Goal: Transaction & Acquisition: Purchase product/service

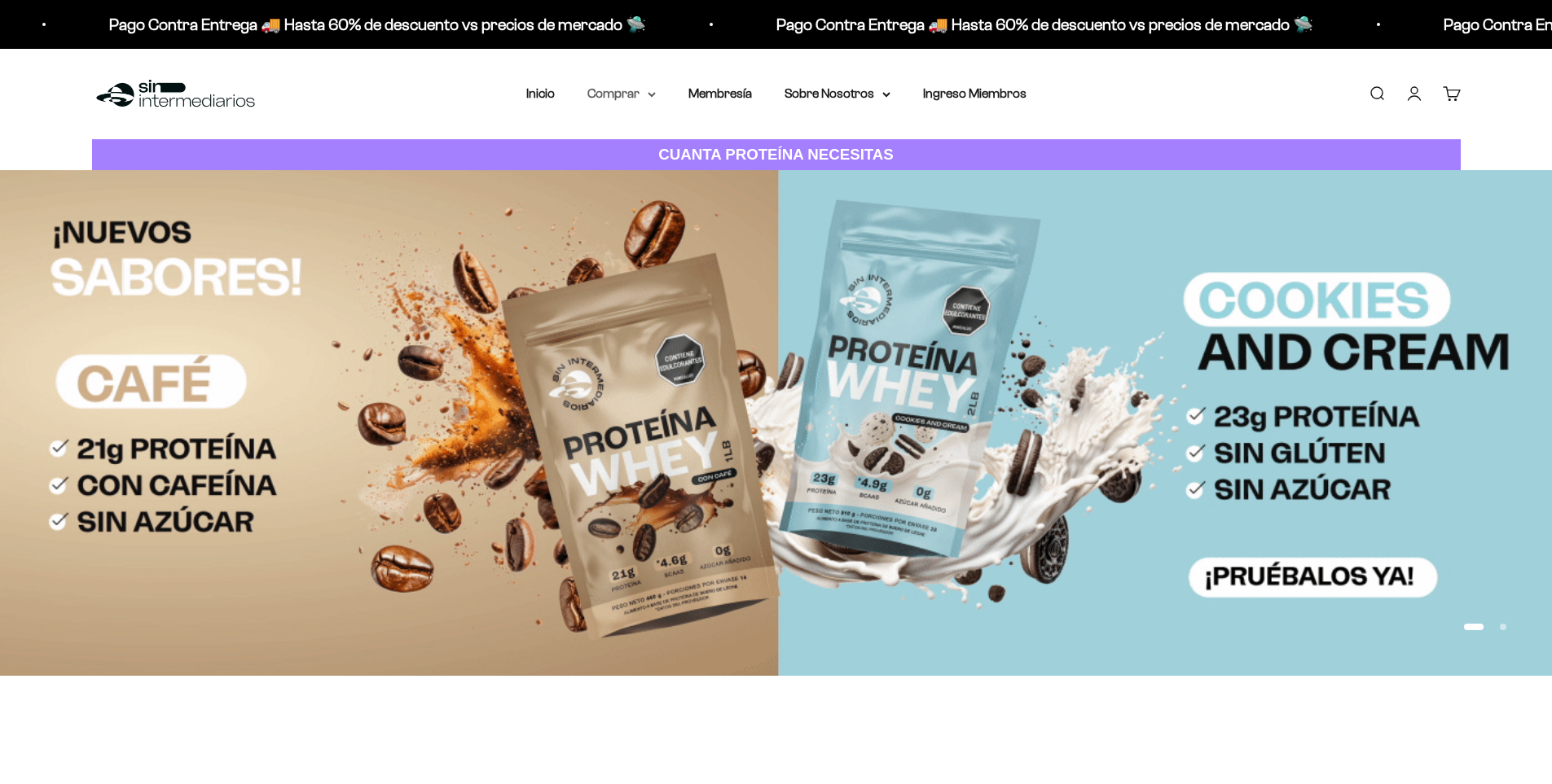
click at [647, 92] on summary "Comprar" at bounding box center [621, 93] width 69 height 21
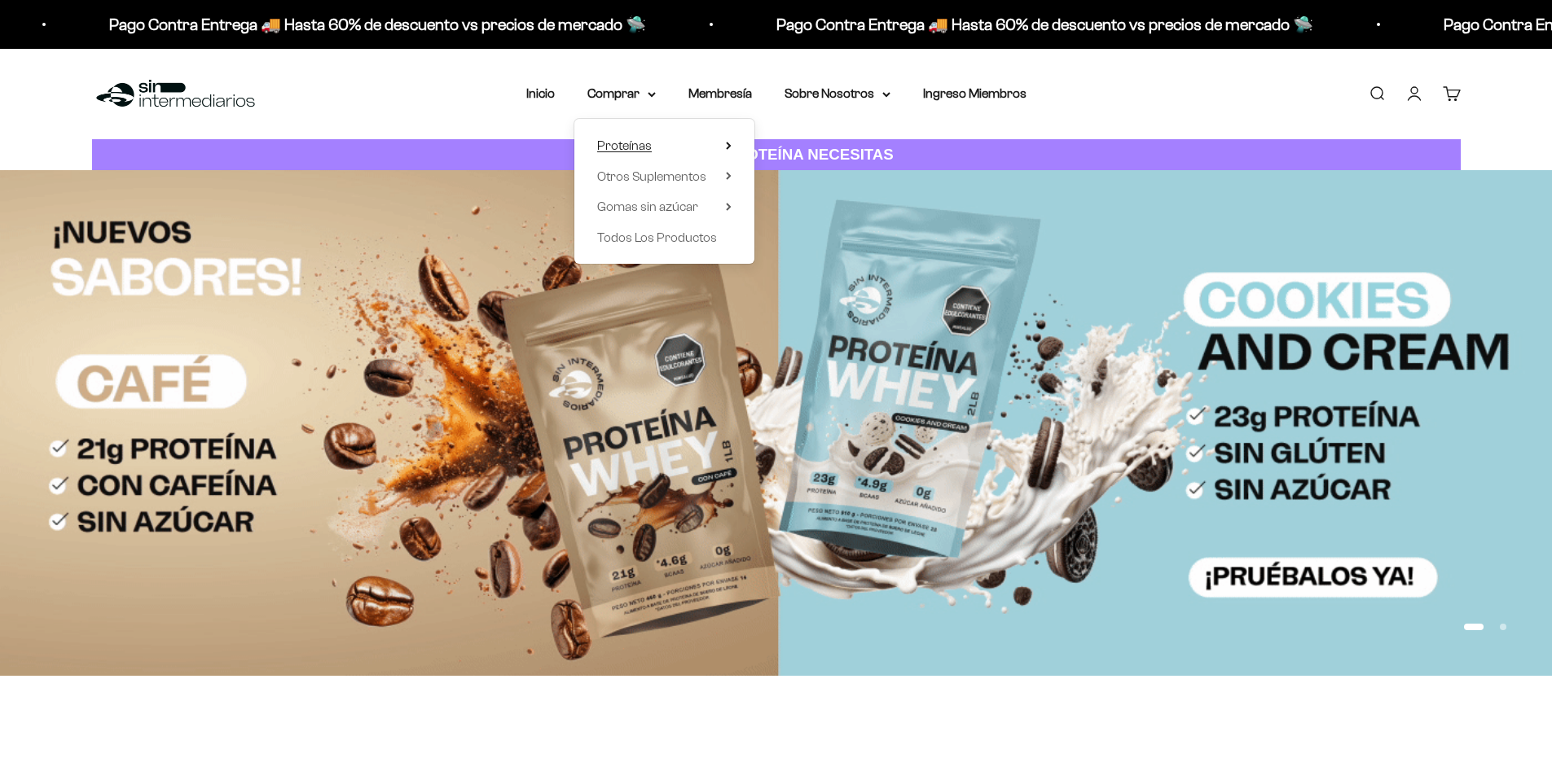
click at [647, 145] on span "Proteínas" at bounding box center [624, 145] width 55 height 14
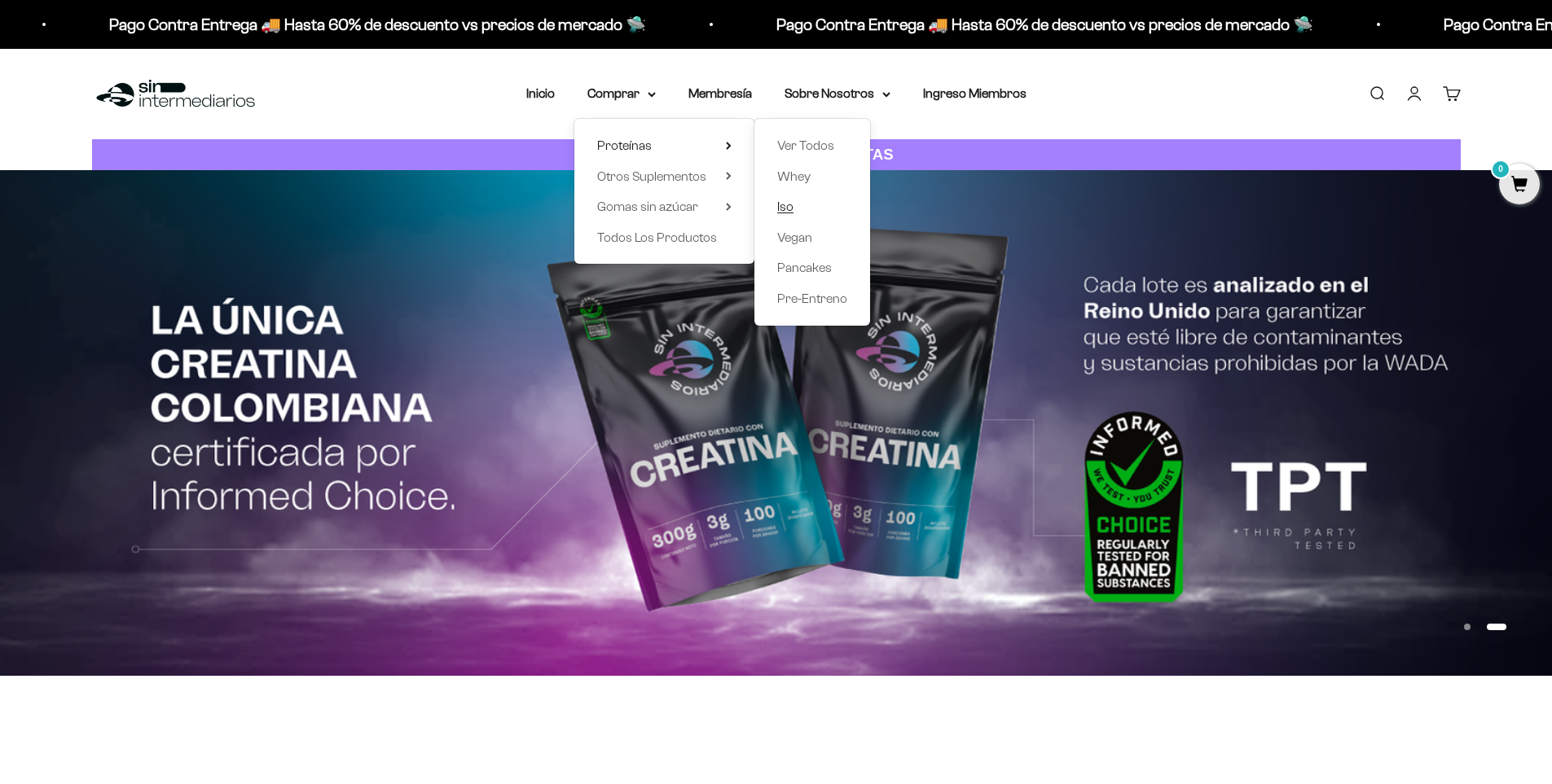
click at [782, 209] on span "Iso" at bounding box center [785, 206] width 16 height 14
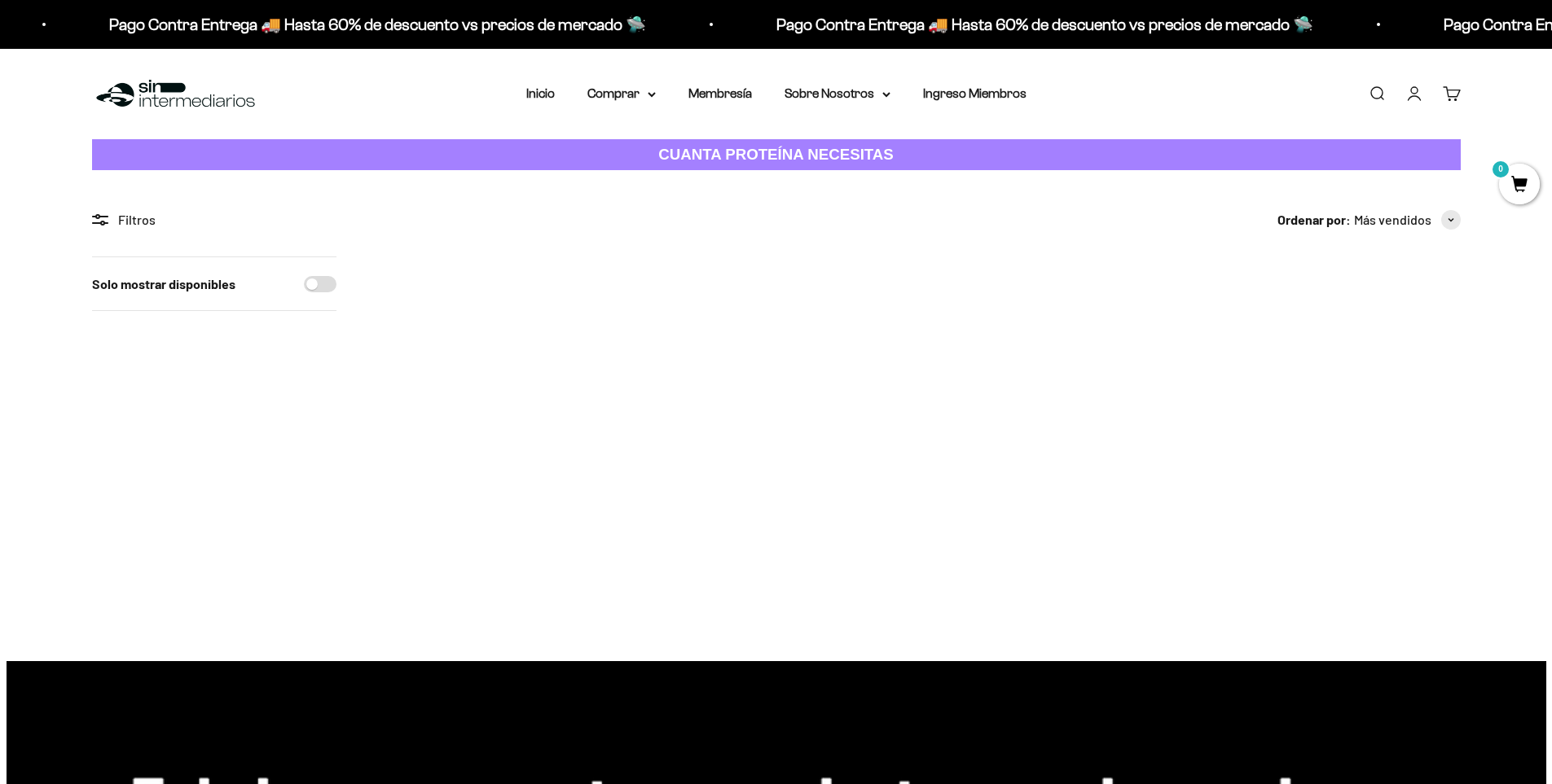
click at [710, 370] on img at bounding box center [697, 357] width 201 height 201
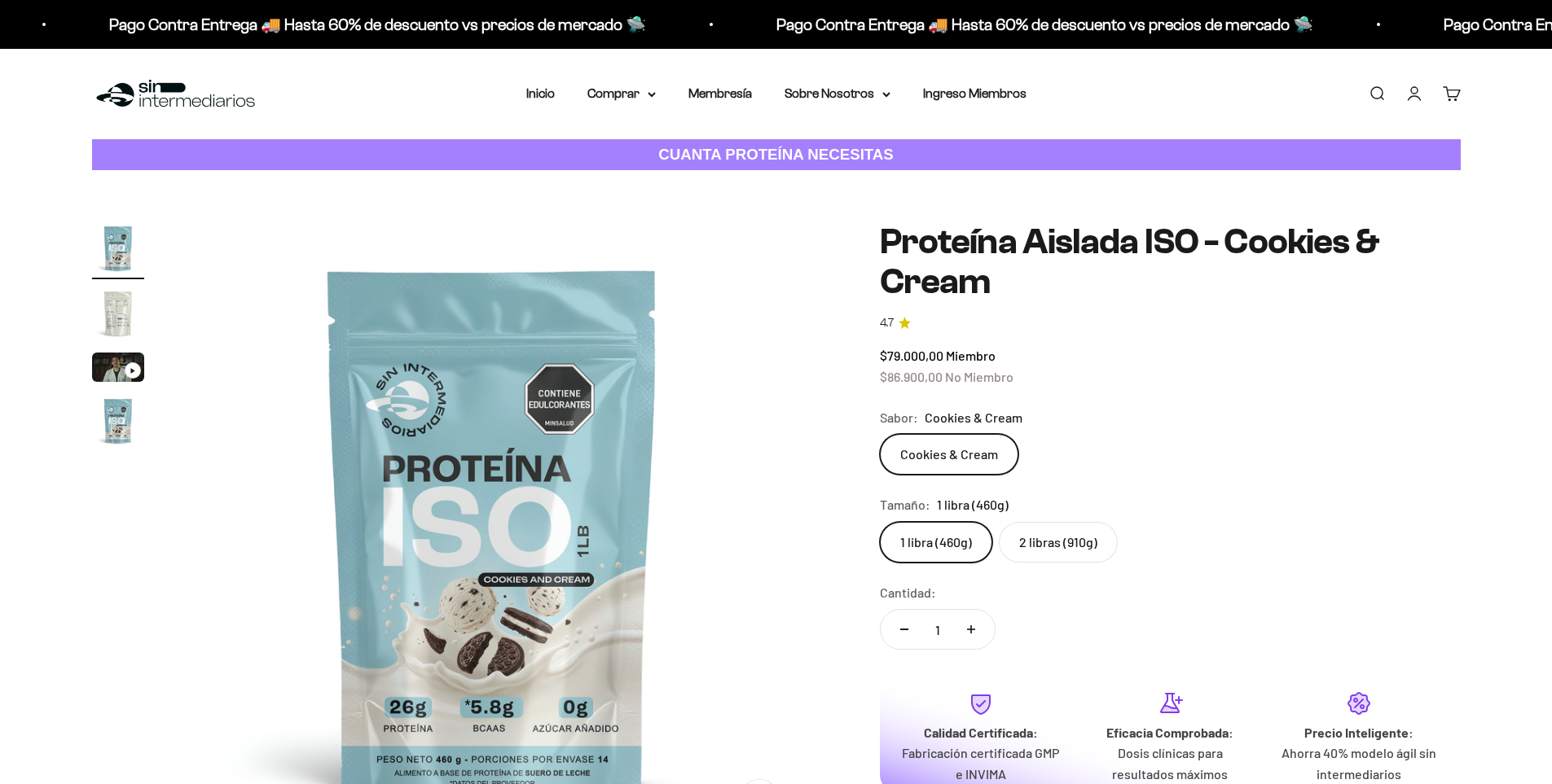
scroll to position [162, 0]
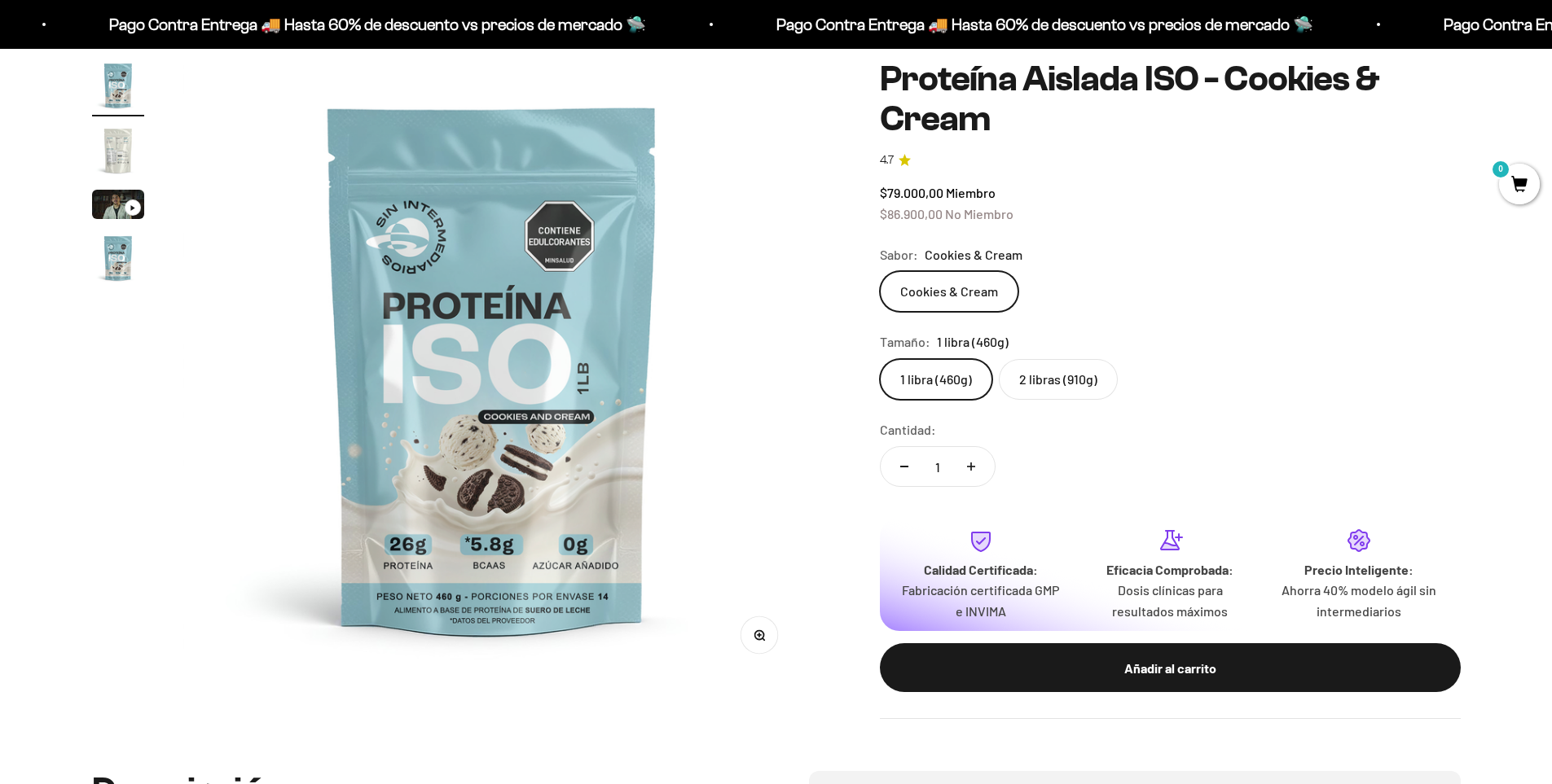
click at [1060, 383] on label "2 libras (910g)" at bounding box center [1058, 379] width 119 height 41
click at [880, 359] on input "2 libras (910g)" at bounding box center [879, 359] width 1 height 1
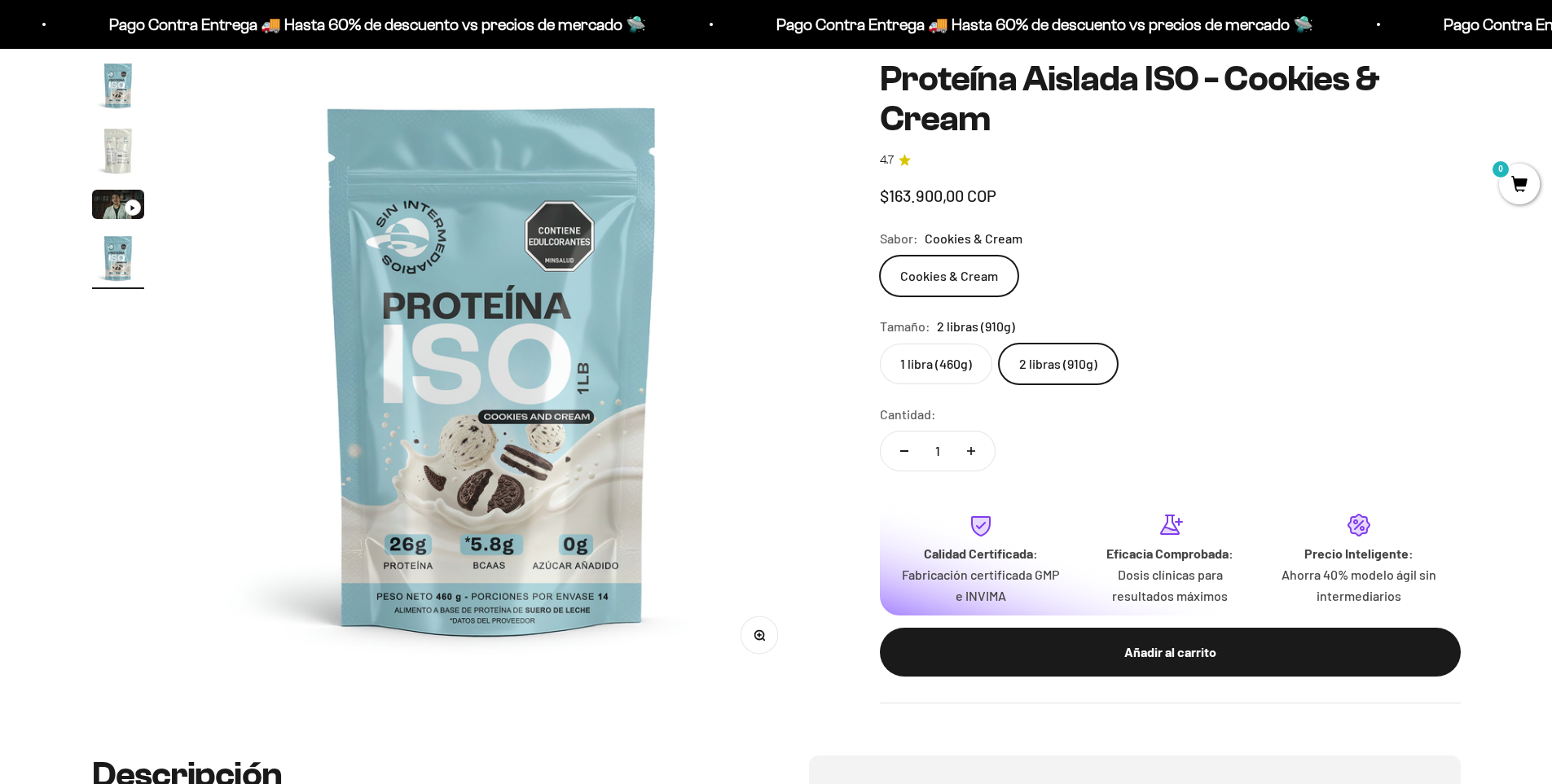
scroll to position [0, 1915]
